Goal: Task Accomplishment & Management: Manage account settings

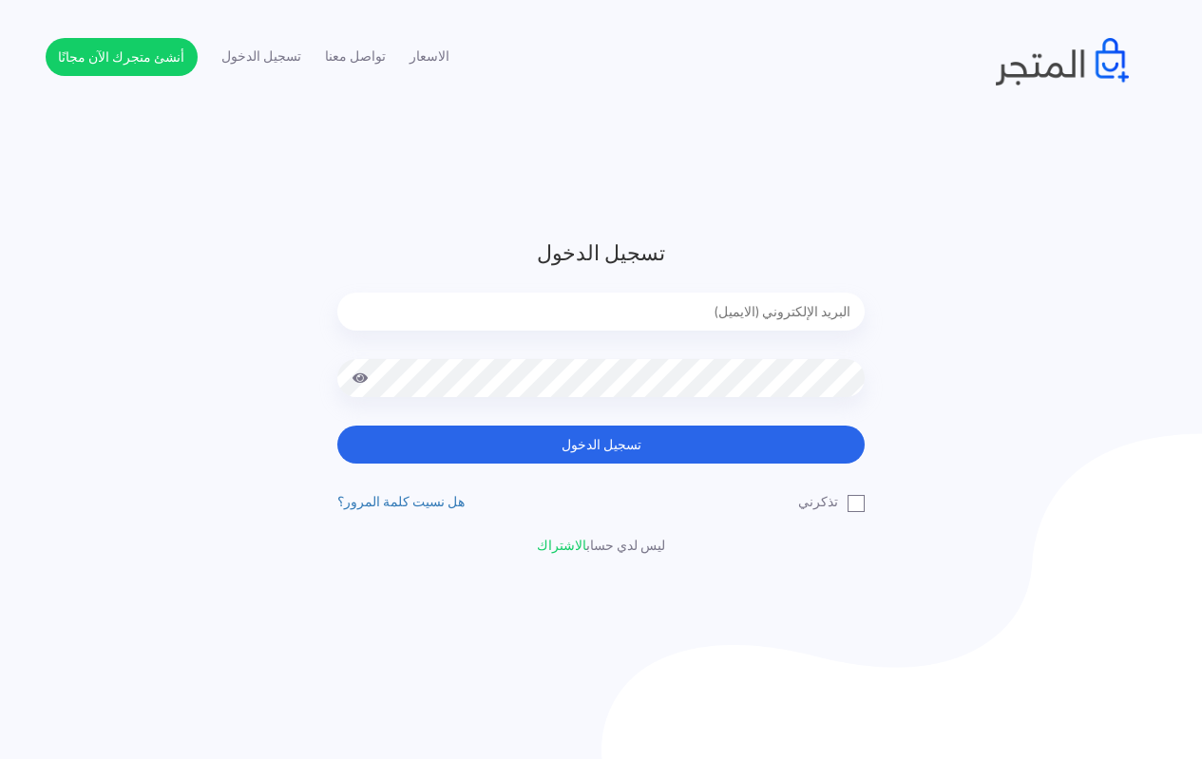
click at [598, 305] on input "email" at bounding box center [600, 312] width 527 height 38
type input "[EMAIL_ADDRESS][DOMAIN_NAME]"
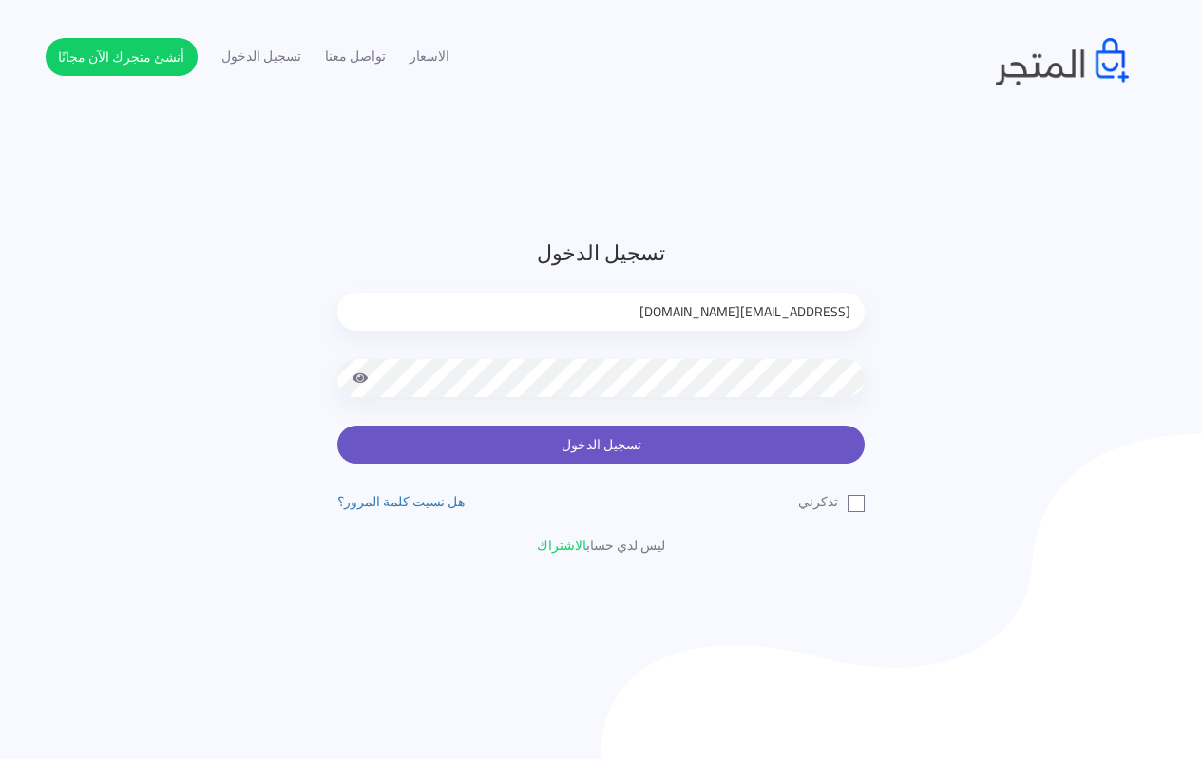
click at [626, 431] on button "تسجيل الدخول" at bounding box center [600, 445] width 527 height 38
